Goal: Transaction & Acquisition: Purchase product/service

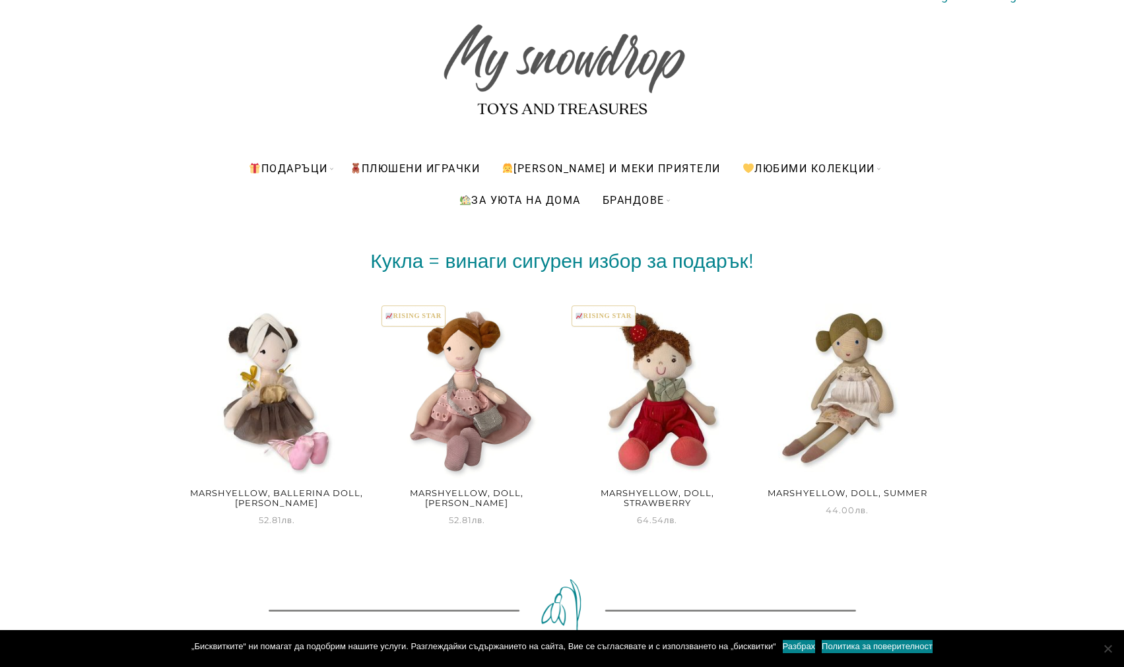
scroll to position [109, 0]
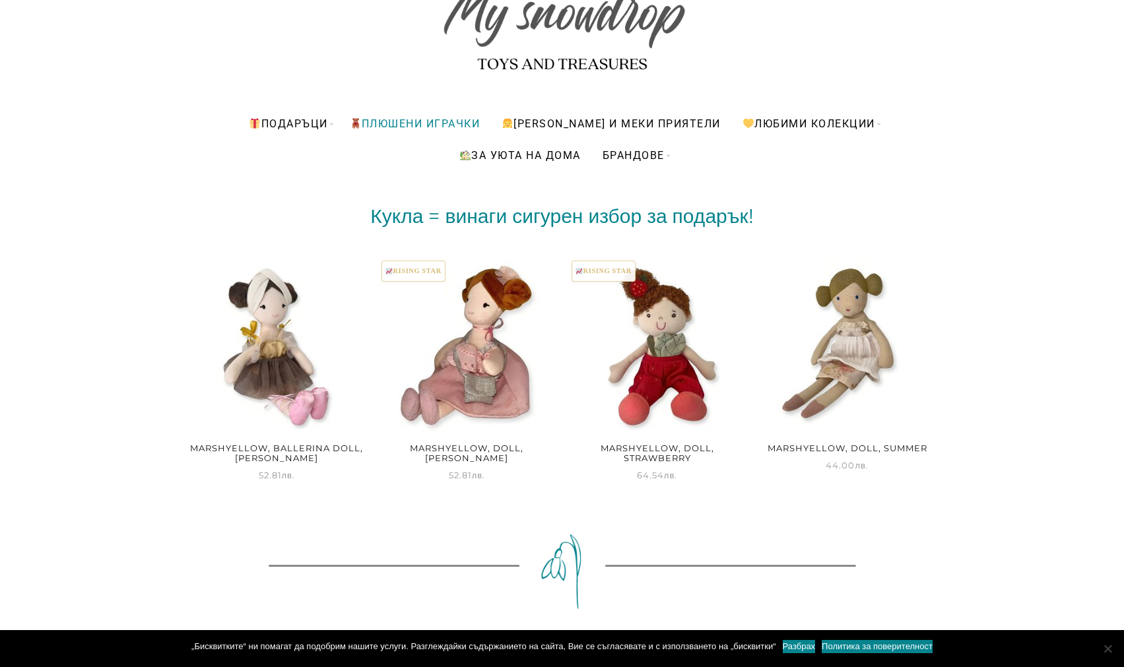
click at [399, 125] on link "ПЛЮШЕНИ ИГРАЧКИ" at bounding box center [415, 124] width 150 height 32
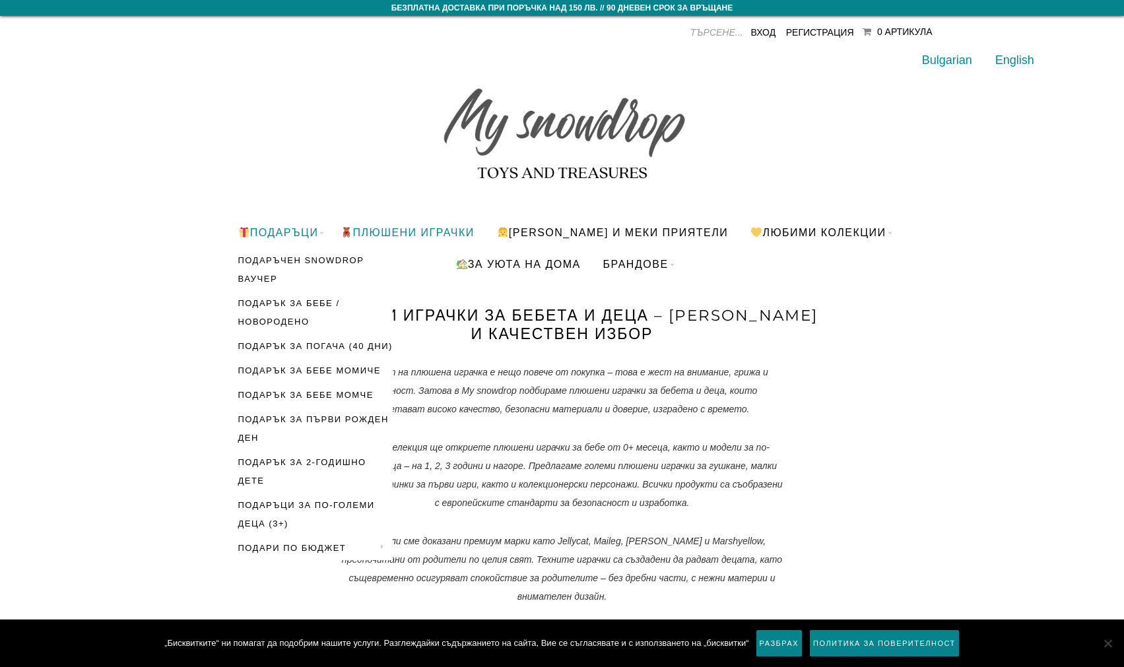
click at [292, 228] on link "Подаръци" at bounding box center [278, 232] width 100 height 32
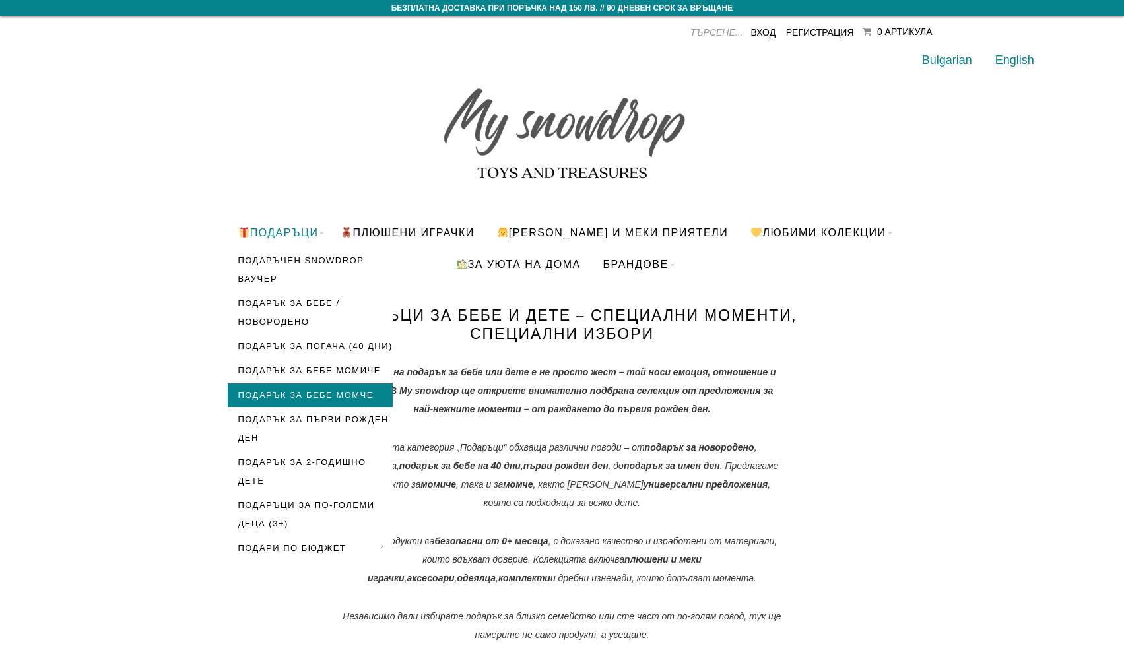
click at [286, 407] on link "Подарък за бебе момче" at bounding box center [310, 395] width 165 height 24
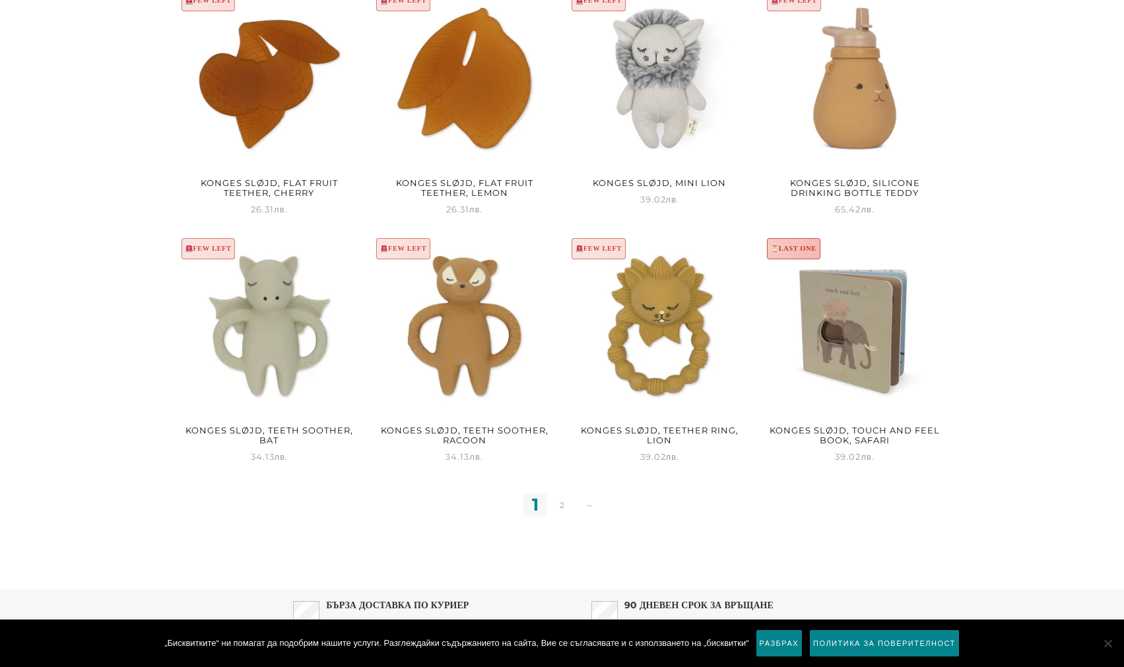
scroll to position [1608, 0]
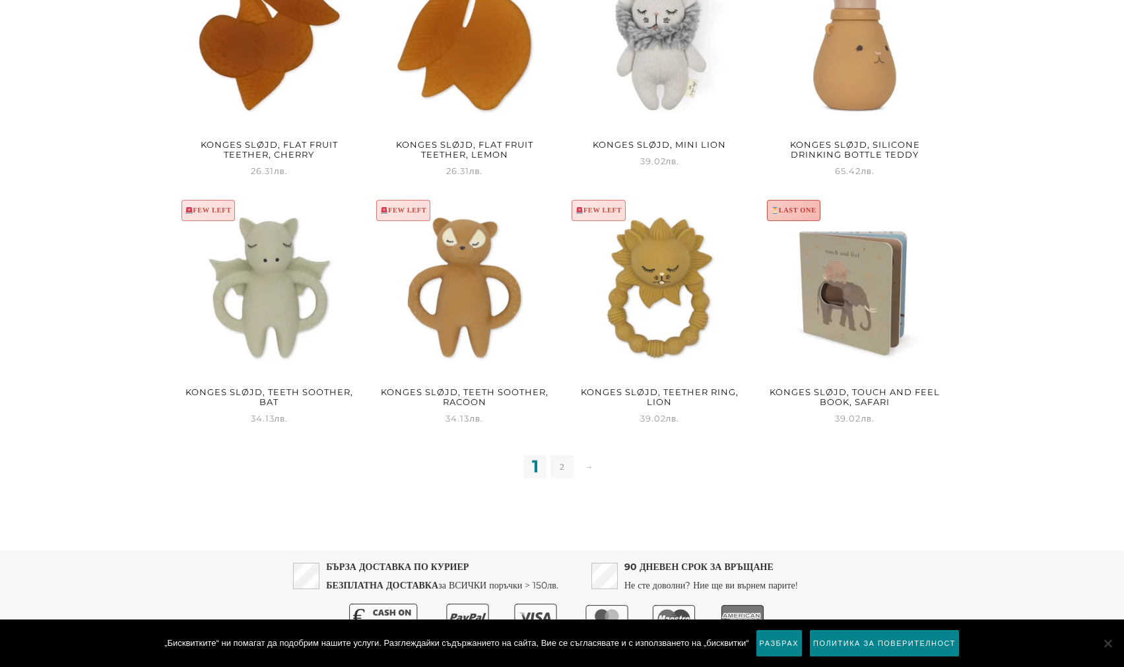
click at [562, 455] on link "2" at bounding box center [561, 466] width 23 height 23
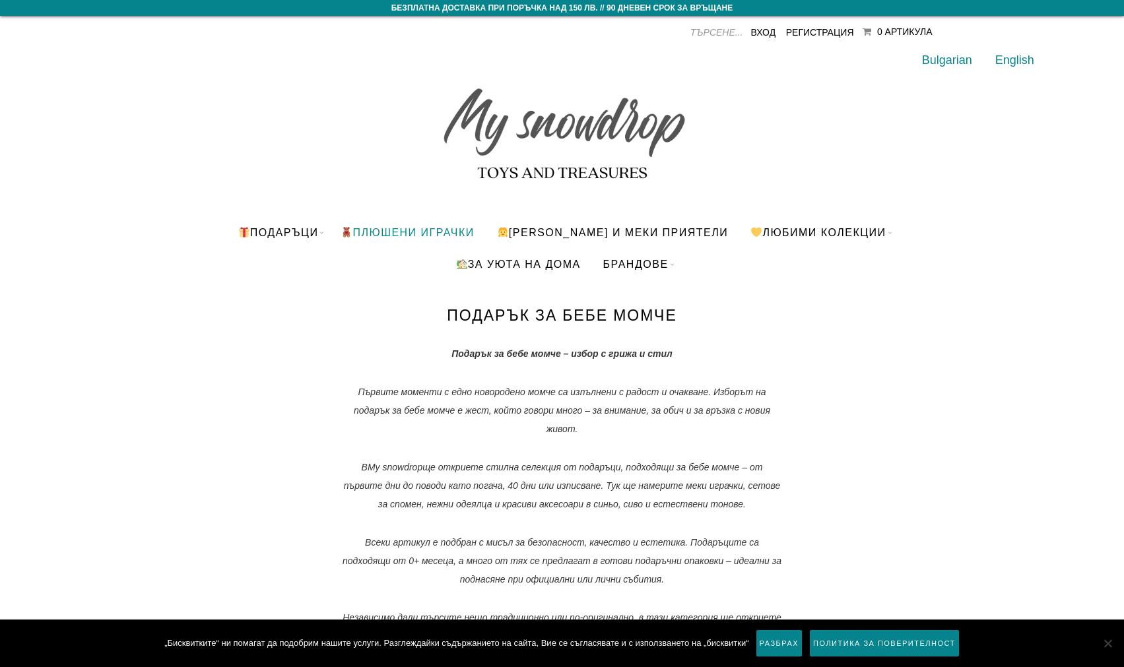
click at [432, 234] on link "ПЛЮШЕНИ ИГРАЧКИ" at bounding box center [407, 232] width 153 height 32
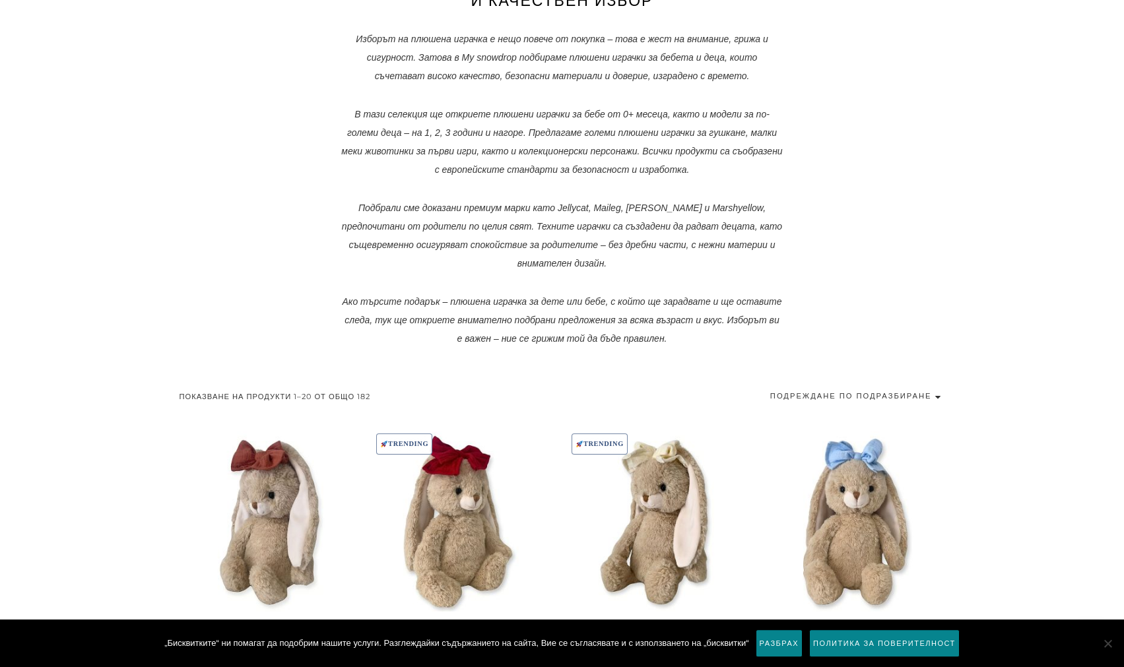
scroll to position [606, 0]
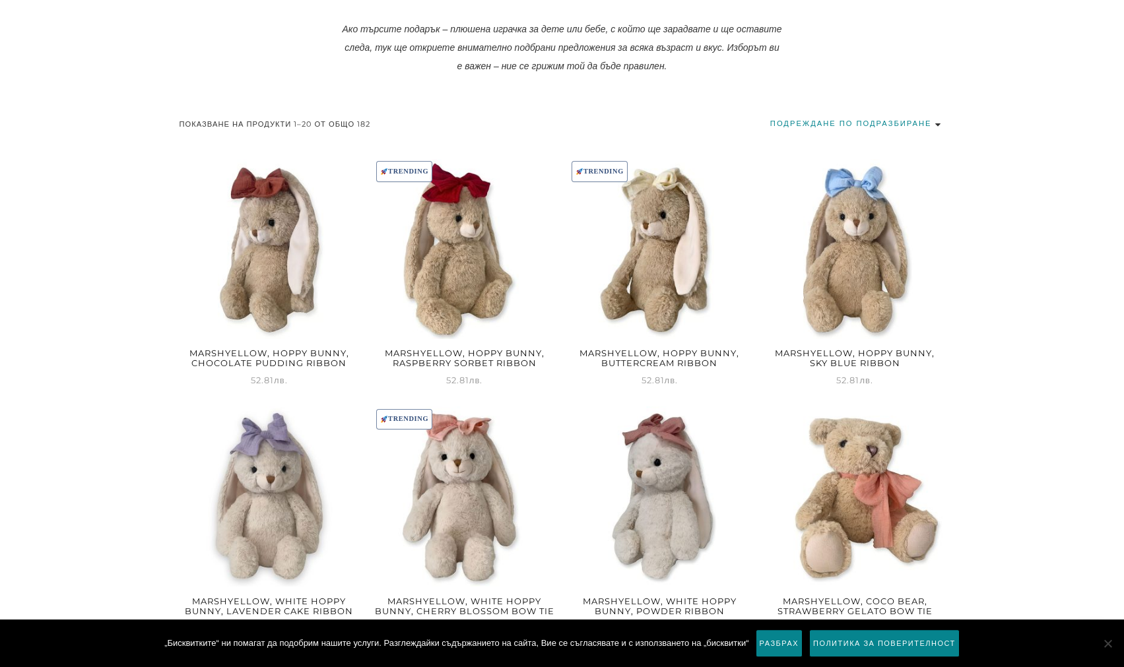
select select "price"
click option "Първо най-евтините" at bounding box center [0, 0] width 0 height 0
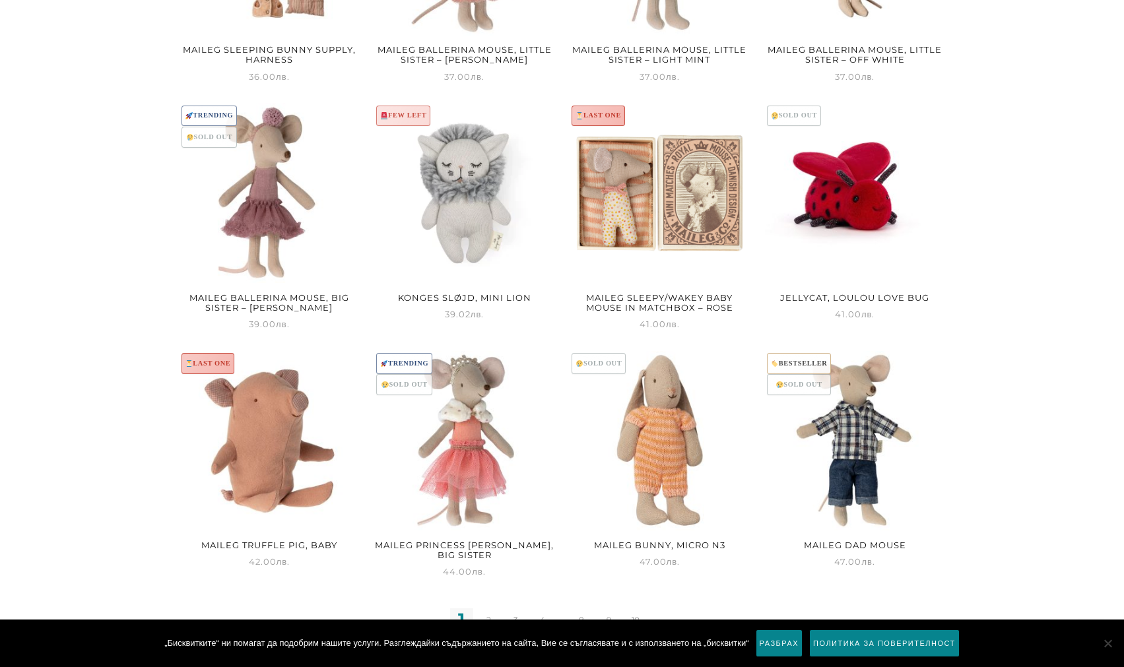
scroll to position [1410, 0]
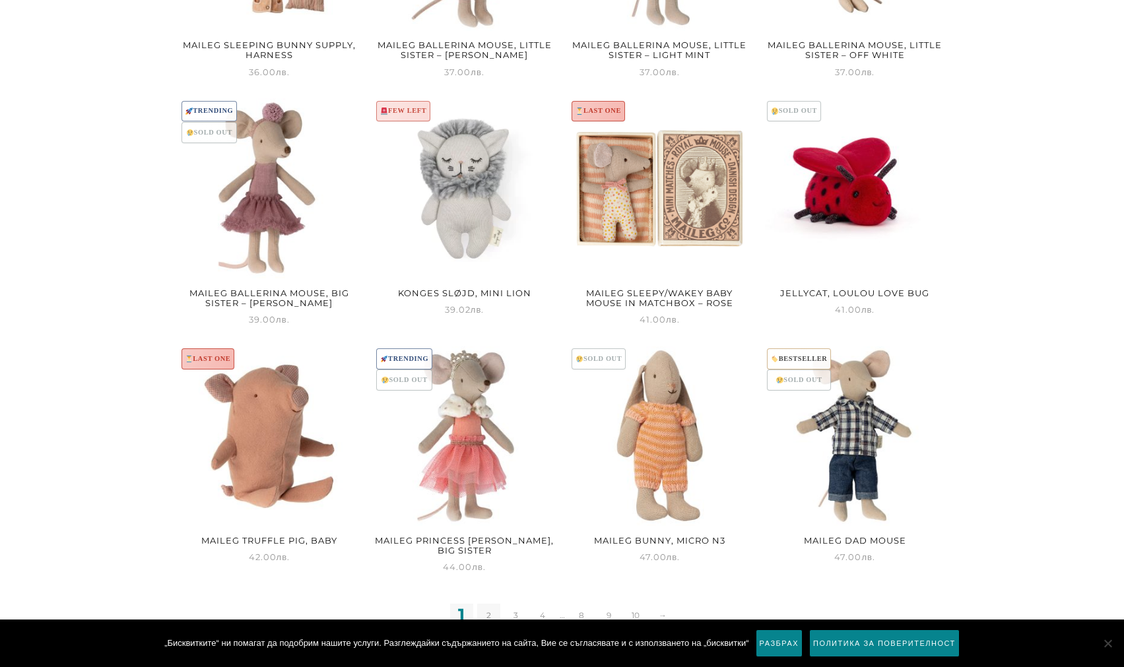
click at [494, 604] on link "2" at bounding box center [488, 615] width 23 height 23
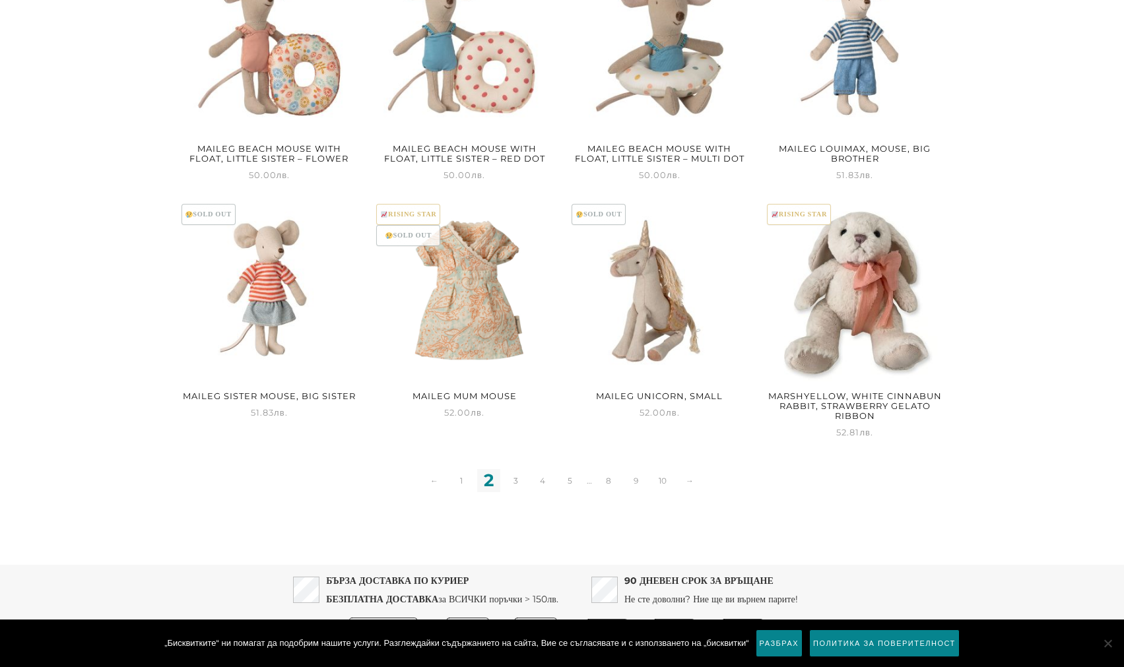
scroll to position [1577, 0]
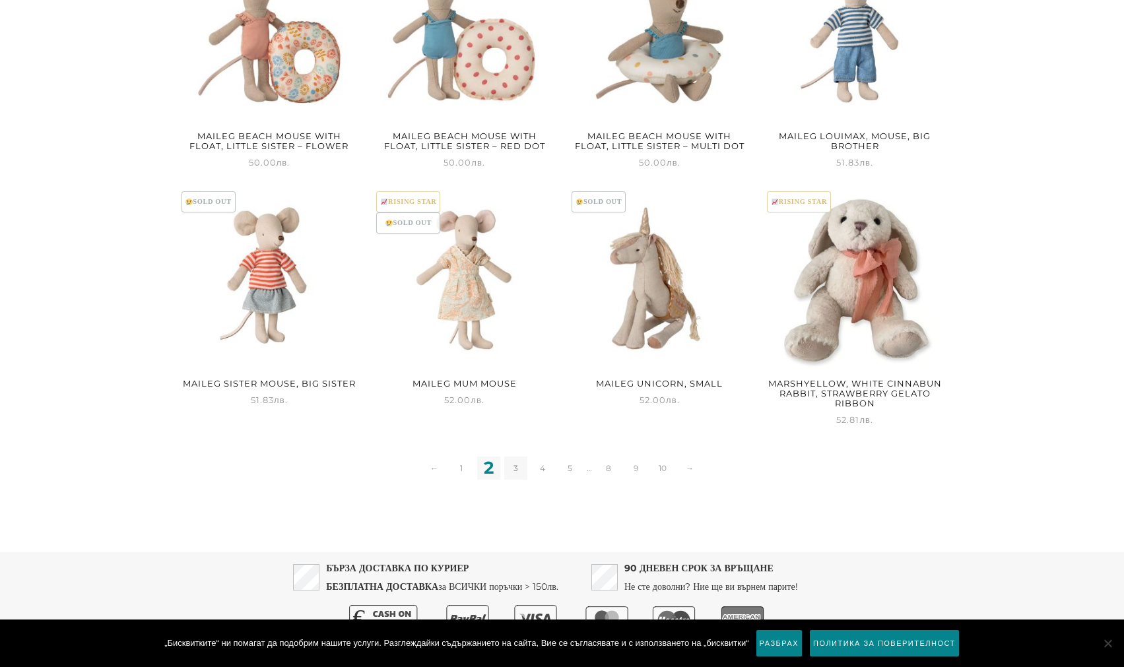
click at [516, 457] on link "3" at bounding box center [515, 468] width 23 height 23
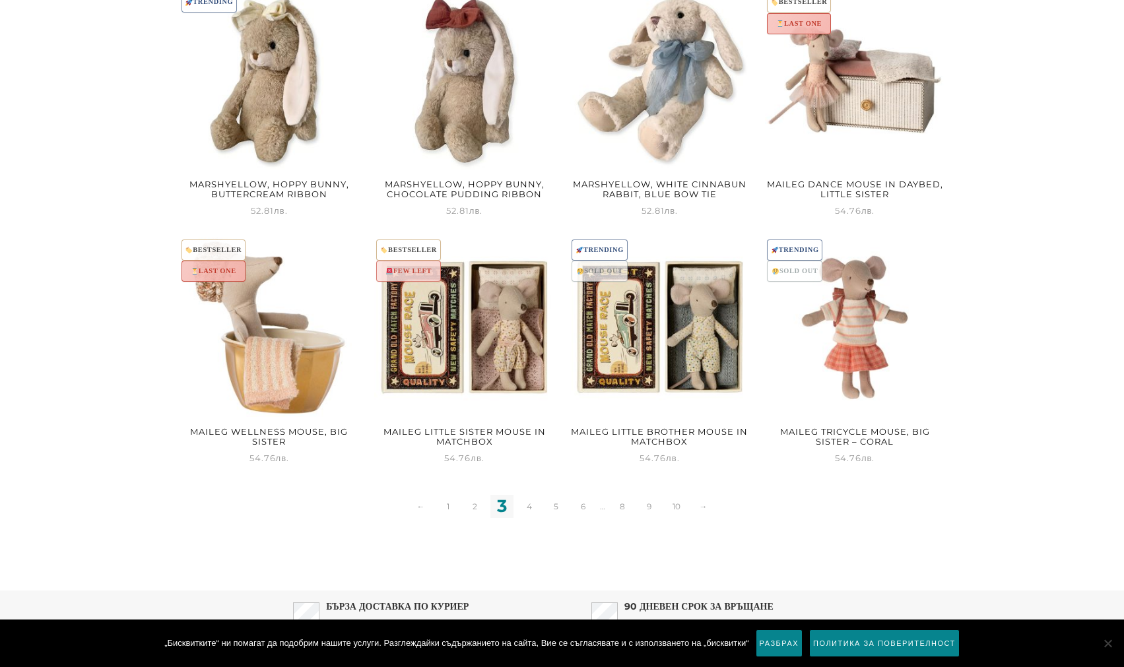
scroll to position [1568, 0]
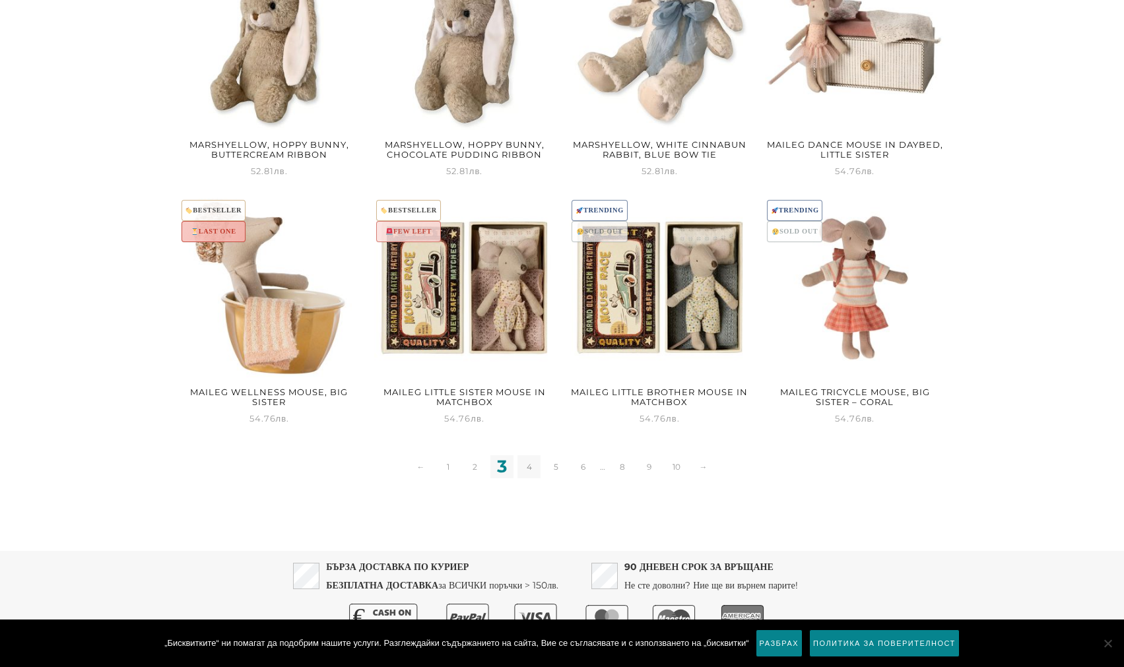
click at [533, 455] on link "4" at bounding box center [528, 466] width 23 height 23
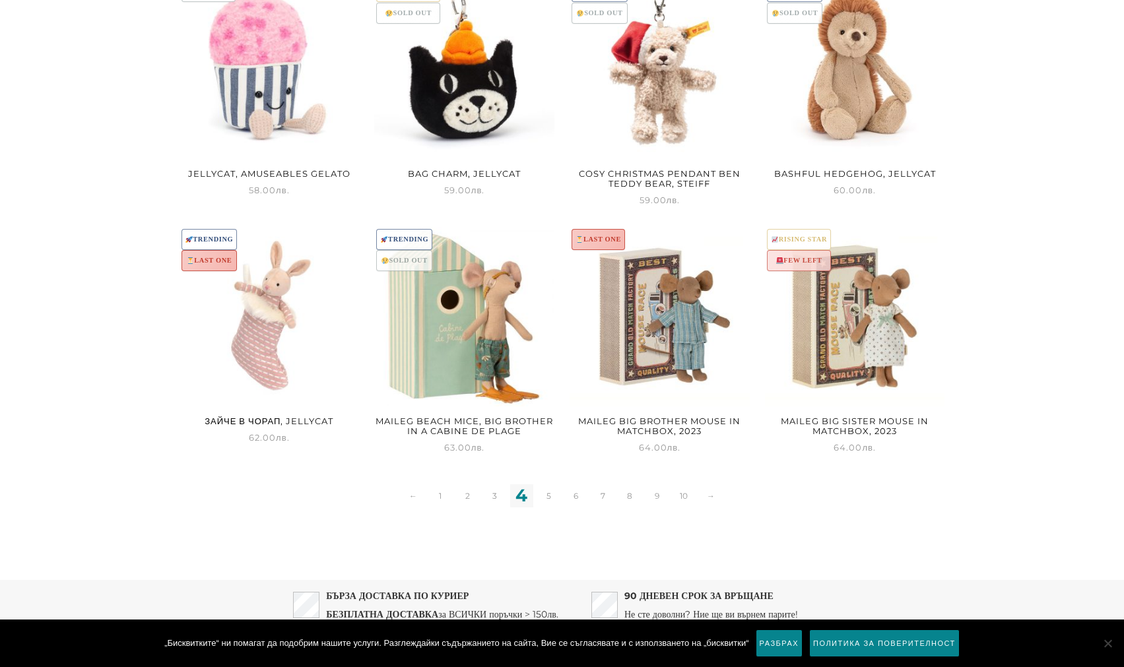
scroll to position [1558, 0]
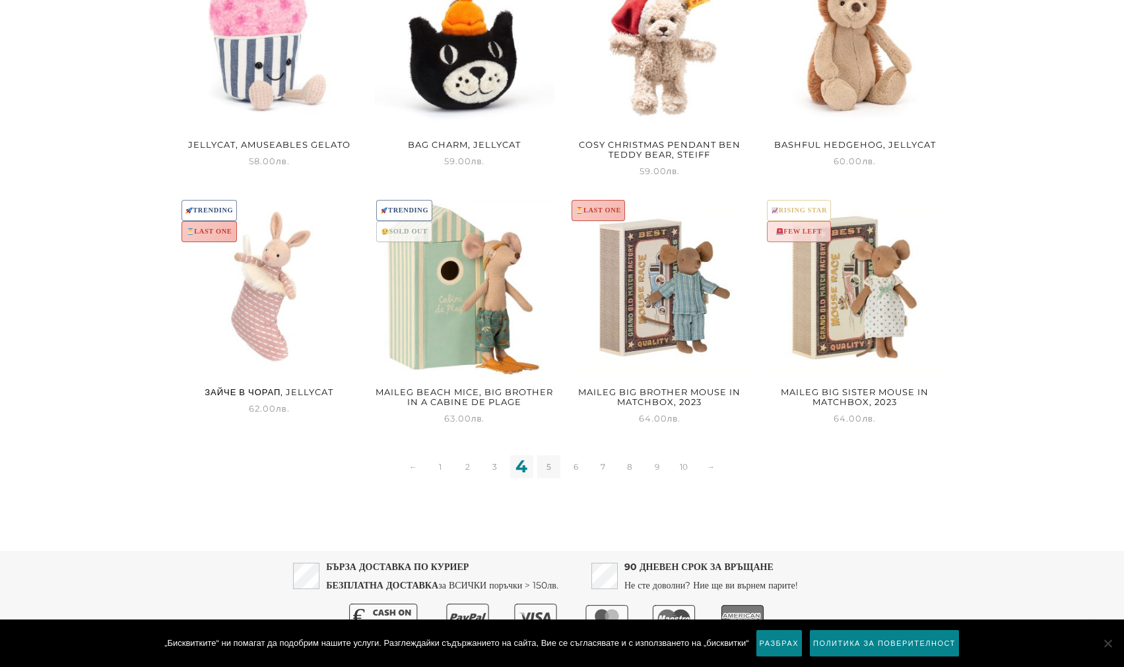
click at [547, 455] on link "5" at bounding box center [548, 466] width 23 height 23
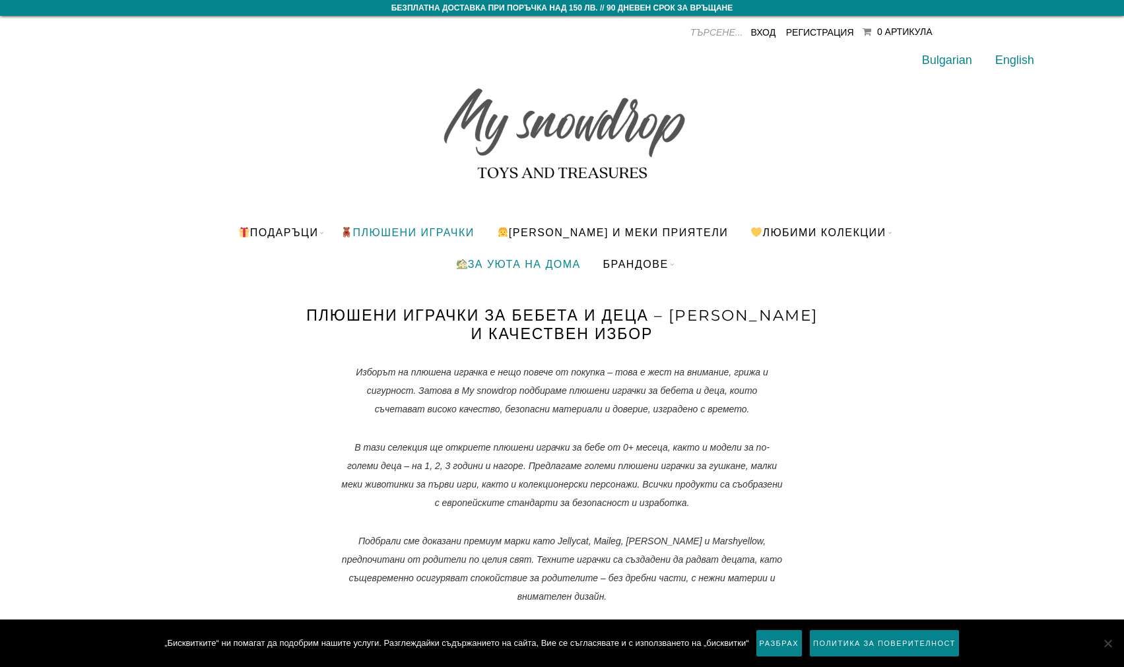
click at [541, 262] on link "За уюта на дома" at bounding box center [518, 264] width 145 height 32
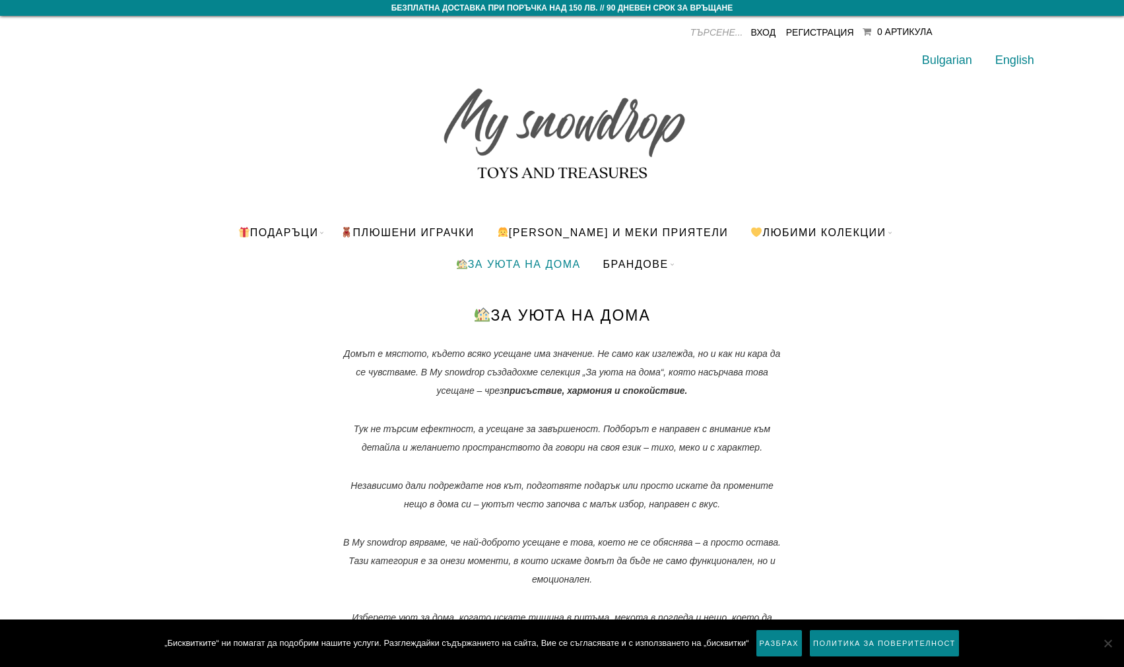
scroll to position [678, 0]
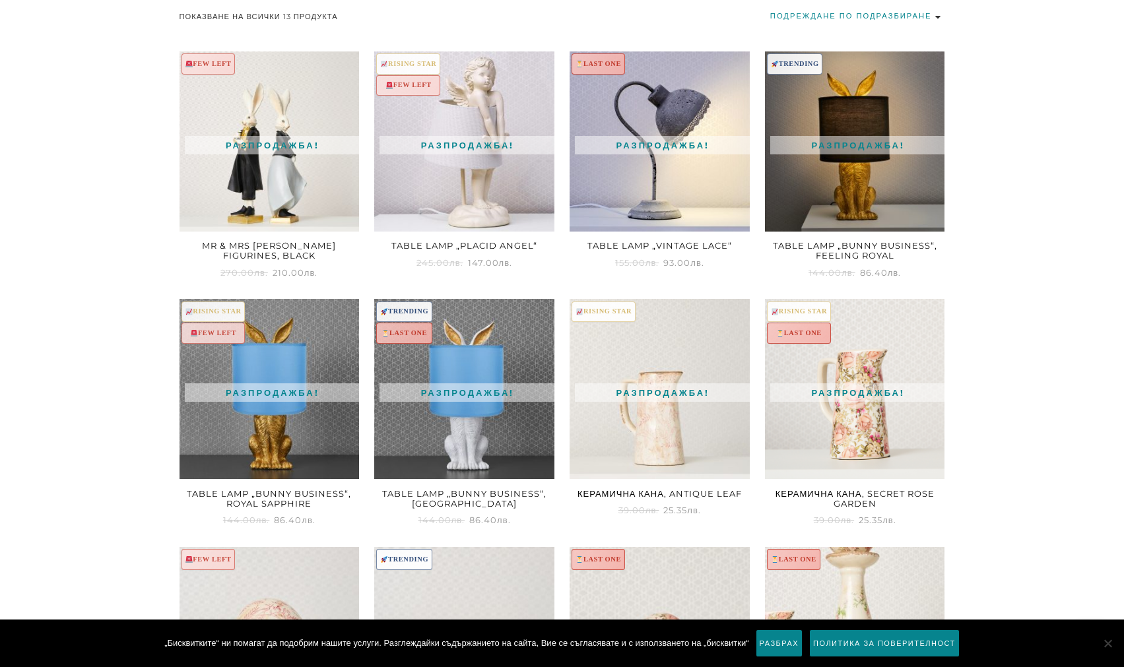
select select "price"
click option "Първо най-евтините" at bounding box center [0, 0] width 0 height 0
